Goal: Task Accomplishment & Management: Complete application form

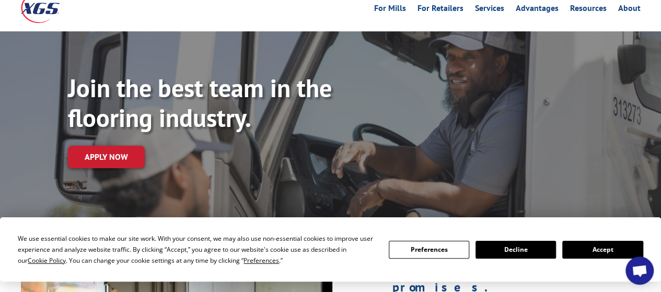
scroll to position [61, 0]
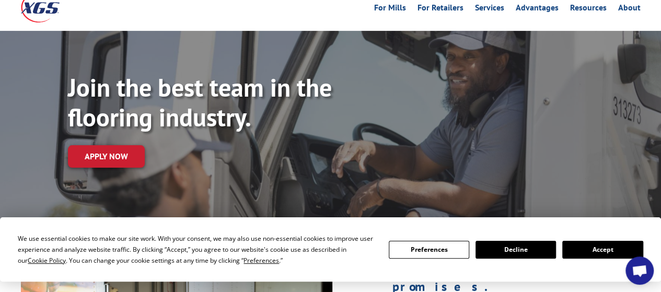
click at [591, 250] on button "Accept" at bounding box center [602, 250] width 80 height 18
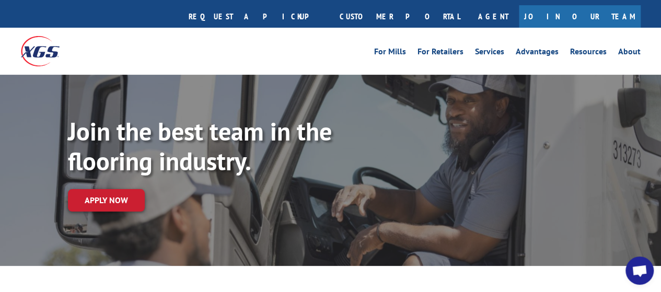
scroll to position [0, 0]
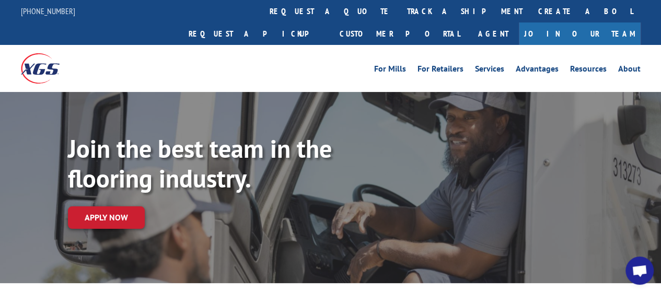
click at [613, 22] on link "Join Our Team" at bounding box center [580, 33] width 122 height 22
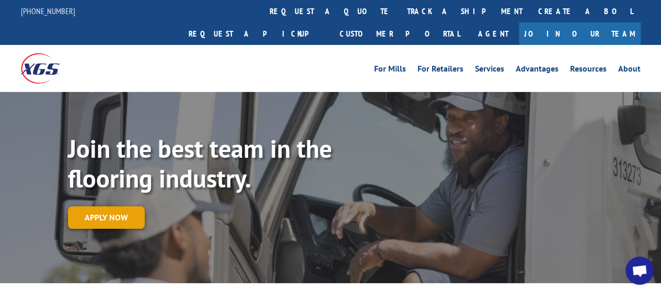
click at [98, 206] on link "Apply now" at bounding box center [106, 217] width 77 height 22
click at [124, 206] on link "Apply now" at bounding box center [106, 217] width 77 height 22
click at [108, 206] on link "Apply now" at bounding box center [106, 217] width 77 height 22
